Goal: Navigation & Orientation: Find specific page/section

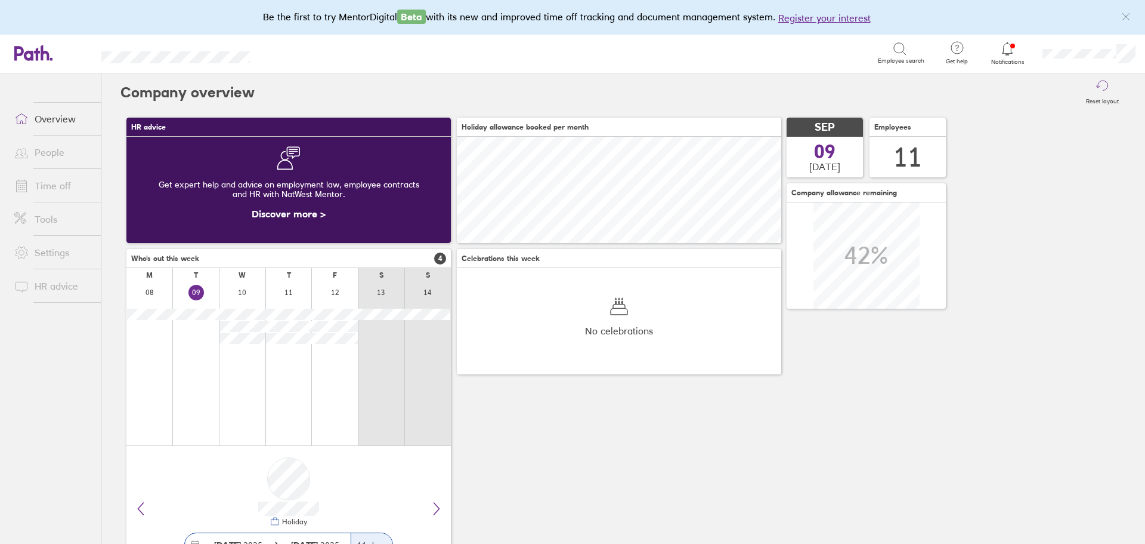
scroll to position [106, 325]
click at [55, 190] on link "Time off" at bounding box center [53, 186] width 96 height 24
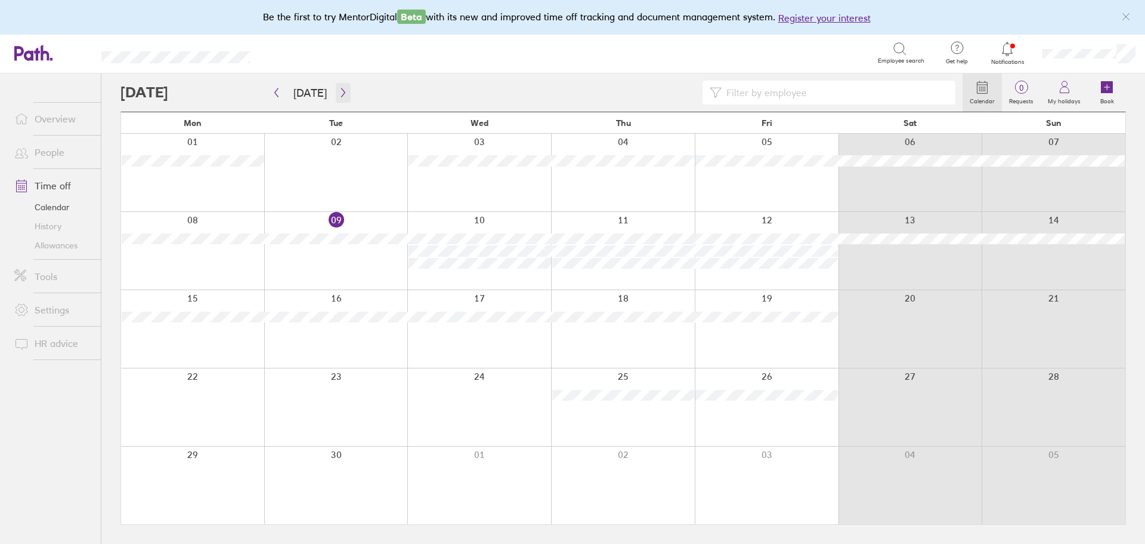
click at [339, 93] on icon "button" at bounding box center [343, 93] width 9 height 10
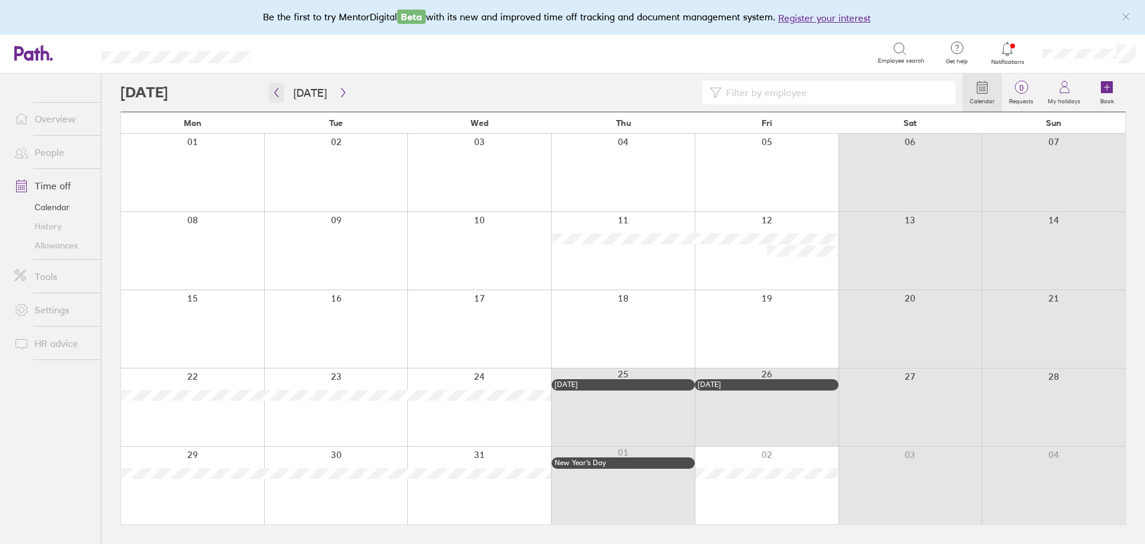
click at [276, 93] on icon "button" at bounding box center [277, 92] width 4 height 9
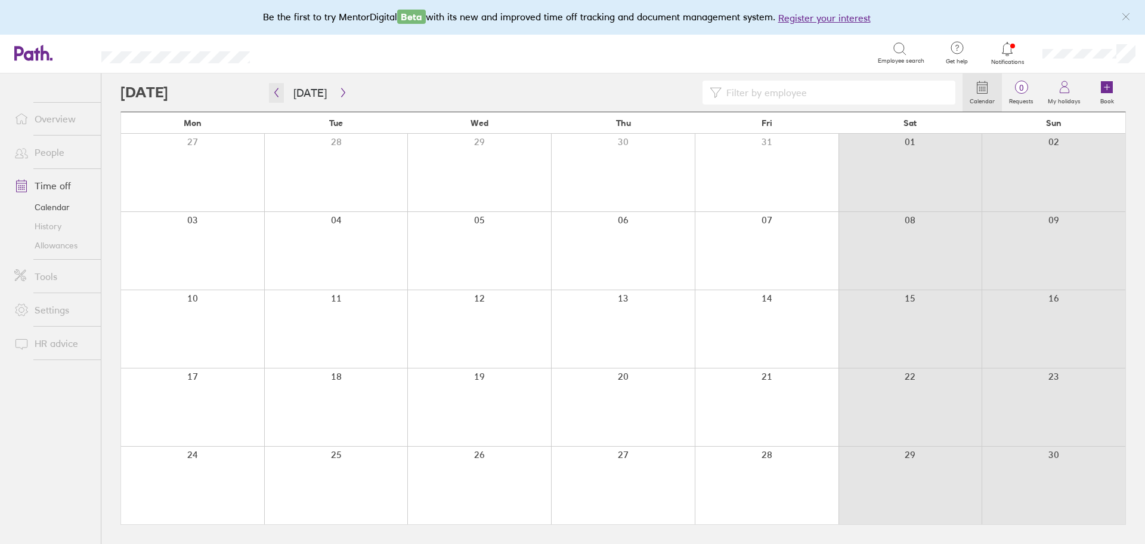
click at [276, 93] on icon "button" at bounding box center [277, 92] width 4 height 9
click at [212, 30] on div "Be the first to try MentorDigital Beta with its new and improved time off track…" at bounding box center [572, 17] width 1145 height 35
click at [54, 226] on link "History" at bounding box center [53, 226] width 96 height 19
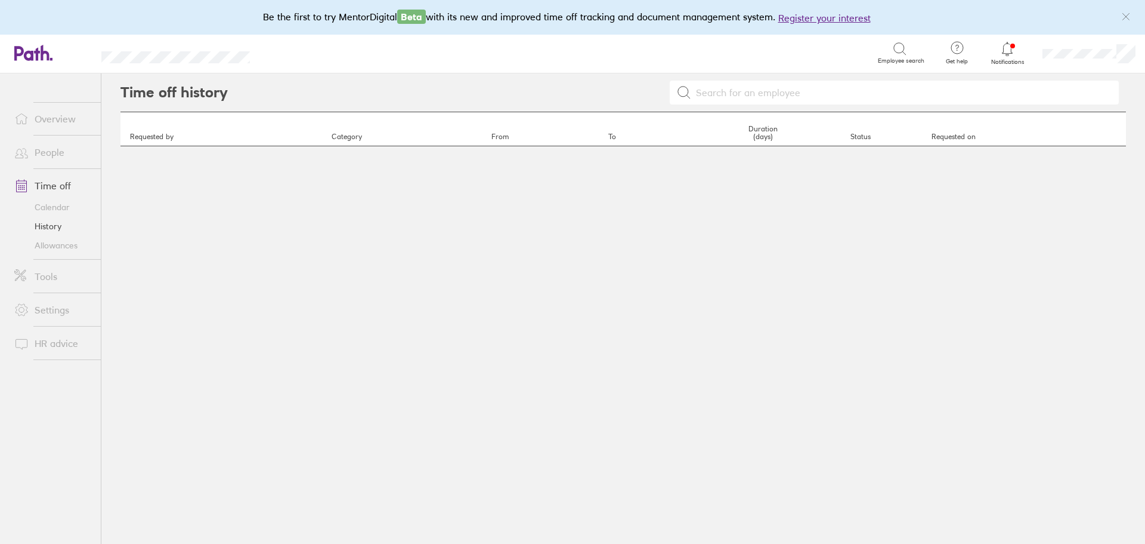
click at [50, 150] on link "People" at bounding box center [53, 152] width 96 height 24
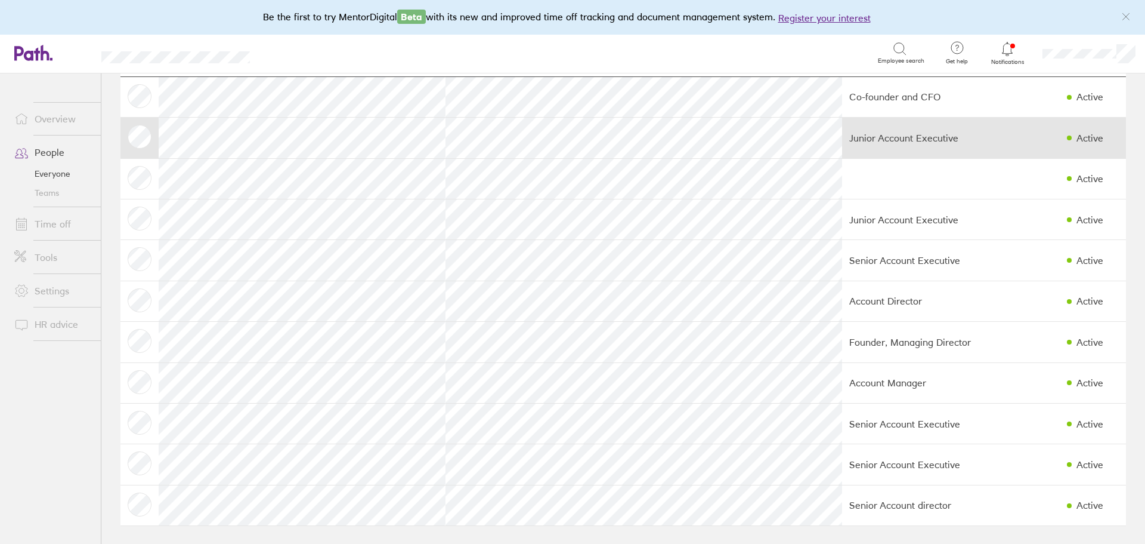
scroll to position [64, 0]
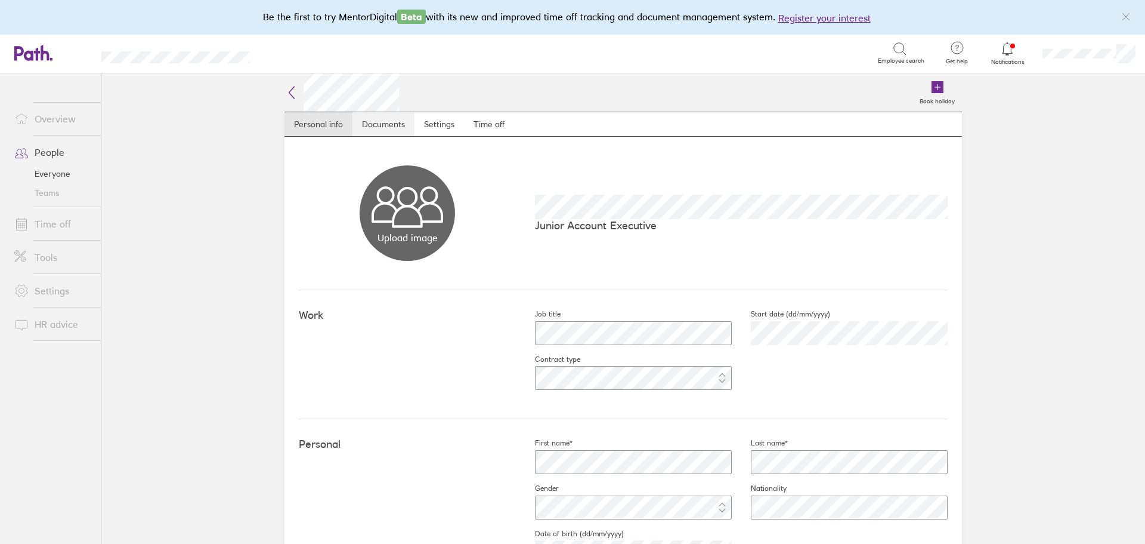
click at [370, 121] on link "Documents" at bounding box center [384, 124] width 62 height 24
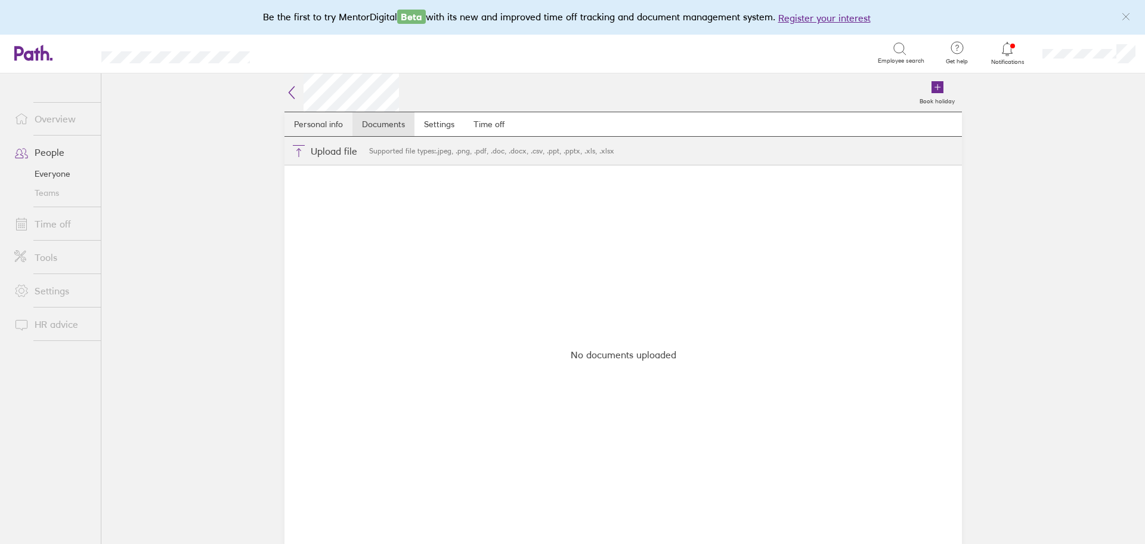
click at [330, 123] on link "Personal info" at bounding box center [319, 124] width 68 height 24
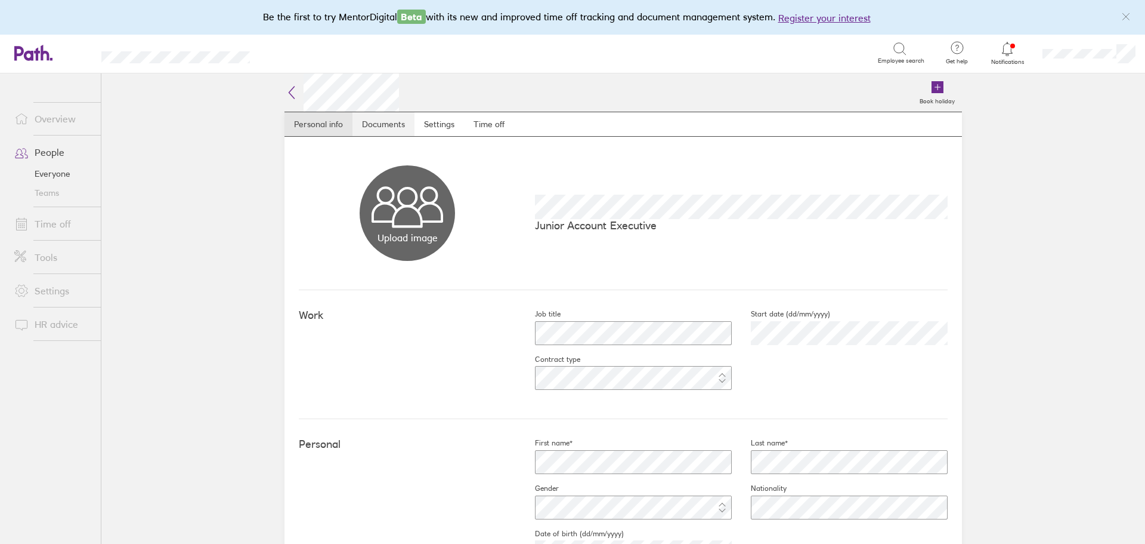
click at [404, 126] on link "Documents" at bounding box center [384, 124] width 62 height 24
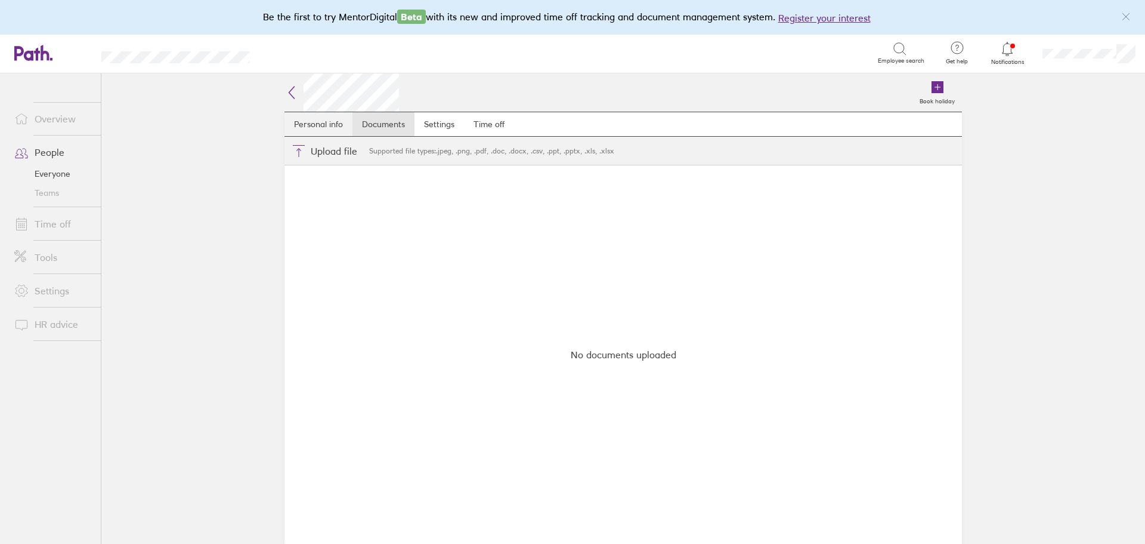
click at [325, 125] on link "Personal info" at bounding box center [319, 124] width 68 height 24
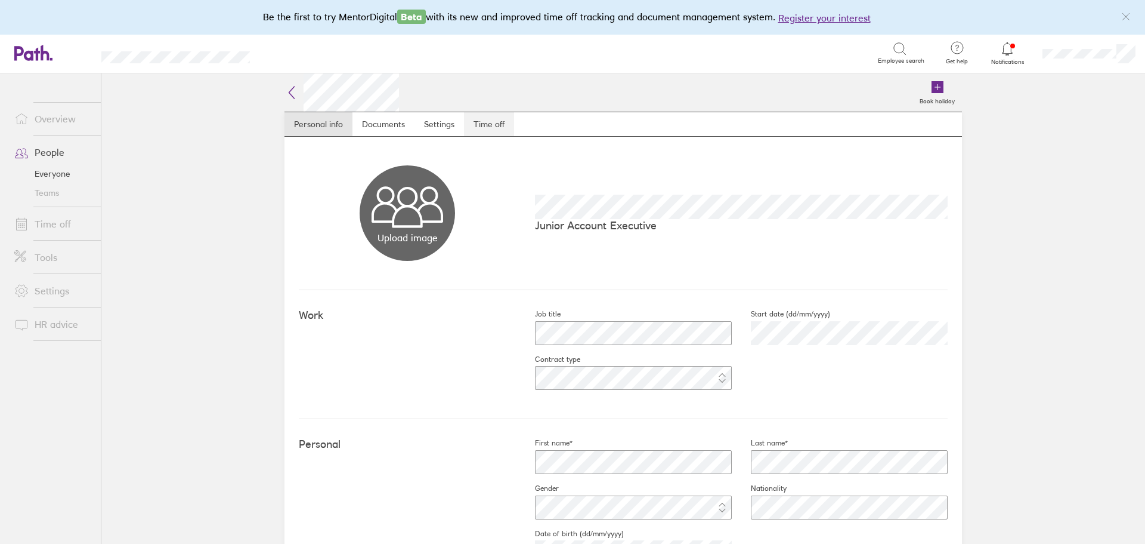
click at [482, 125] on link "Time off" at bounding box center [489, 124] width 50 height 24
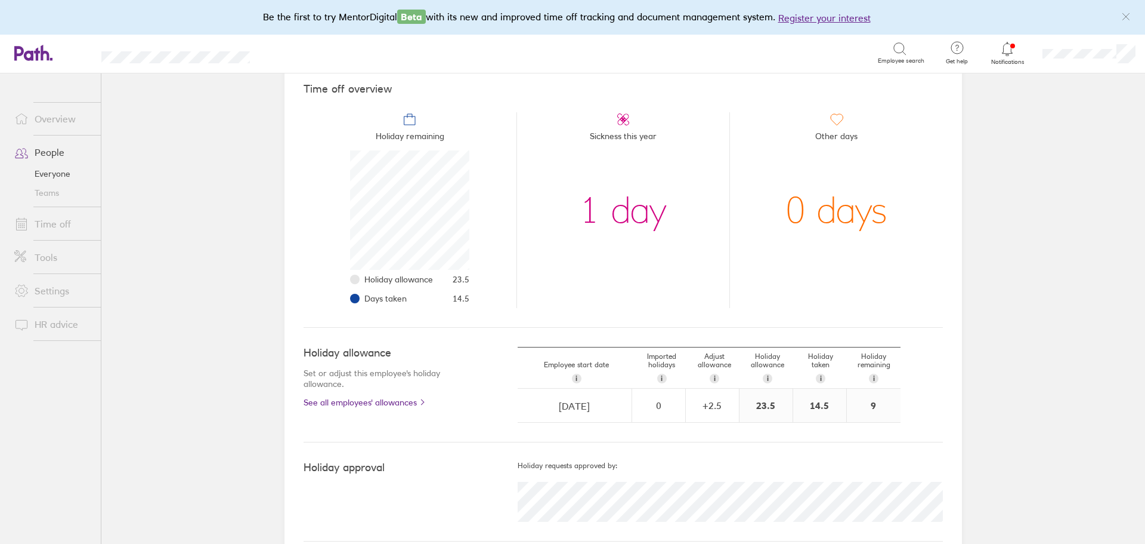
scroll to position [123, 0]
